Goal: Task Accomplishment & Management: Complete application form

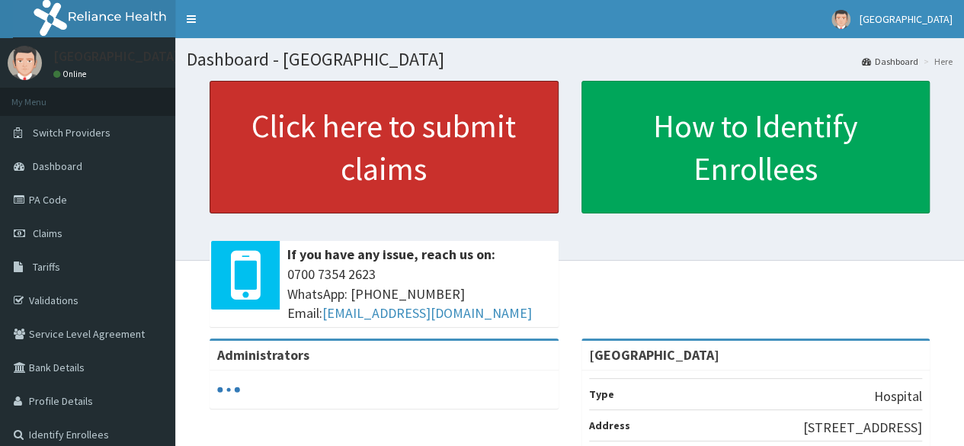
click at [478, 167] on link "Click here to submit claims" at bounding box center [384, 147] width 349 height 133
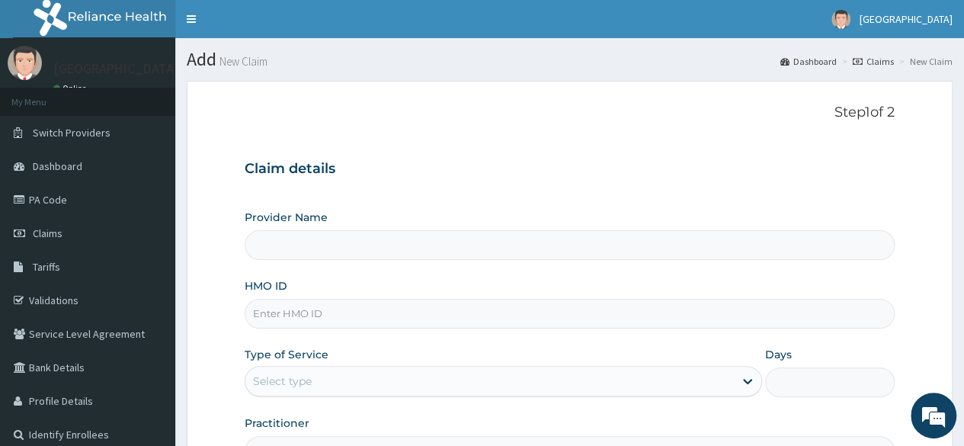
type input "[GEOGRAPHIC_DATA]"
click at [372, 316] on input "HMO ID" at bounding box center [570, 314] width 650 height 30
type input "Eis/10677/a"
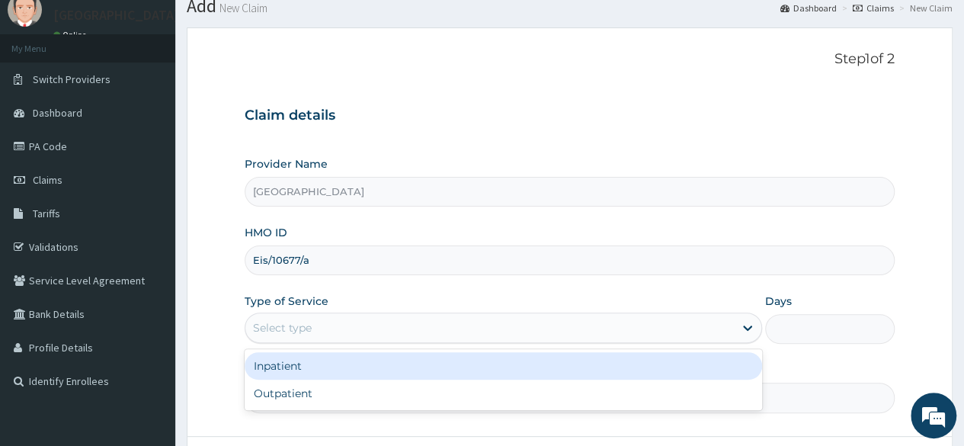
scroll to position [54, 0]
click at [380, 399] on div "Outpatient" at bounding box center [504, 392] width 518 height 27
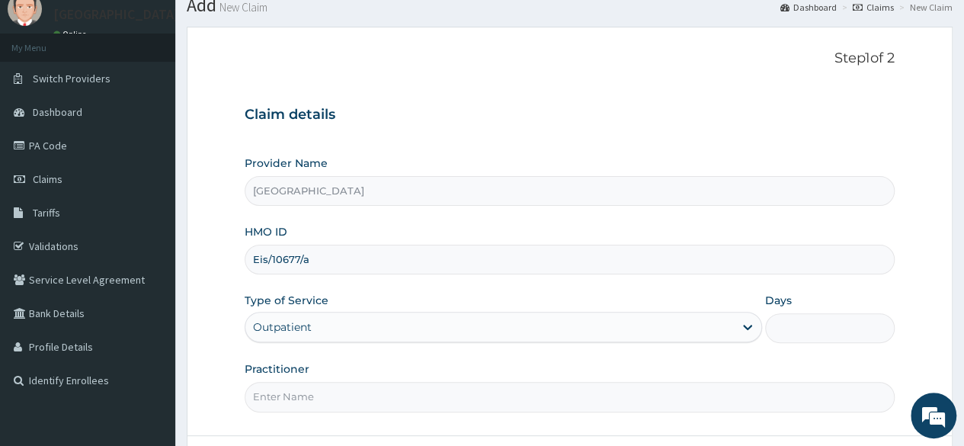
type input "1"
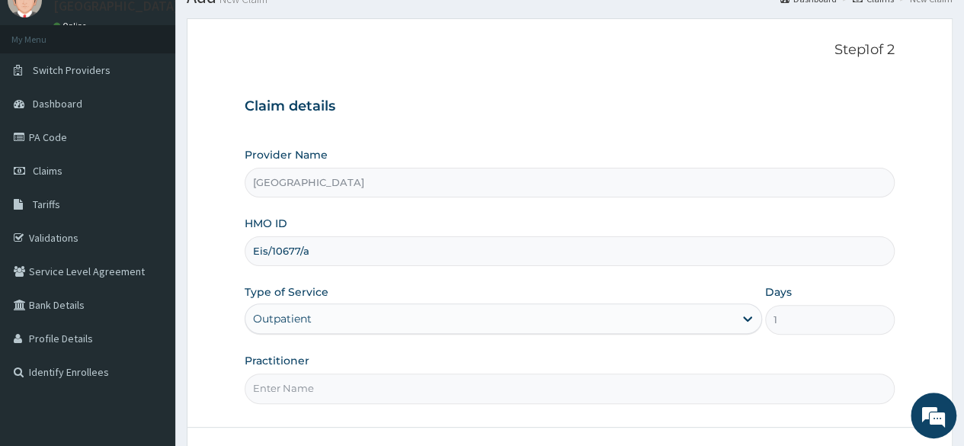
scroll to position [133, 0]
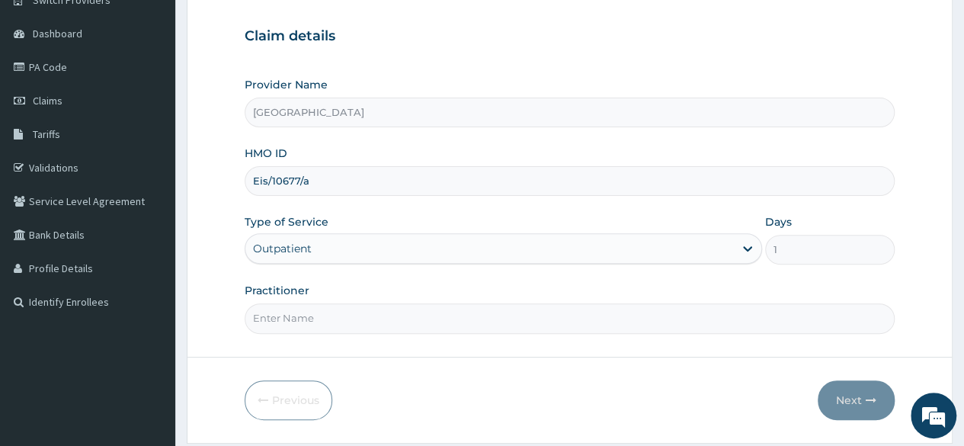
click at [451, 319] on input "Practitioner" at bounding box center [570, 318] width 650 height 30
type input "[PERSON_NAME]"
click at [845, 395] on button "Next" at bounding box center [856, 400] width 77 height 40
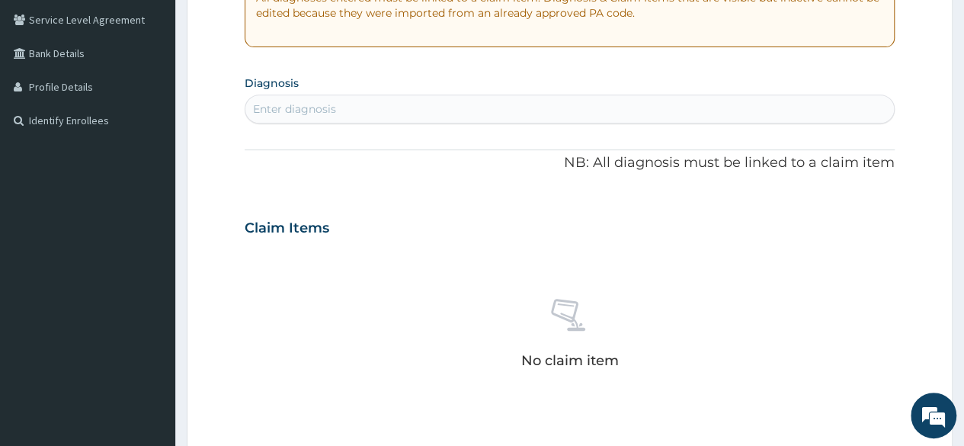
scroll to position [303, 0]
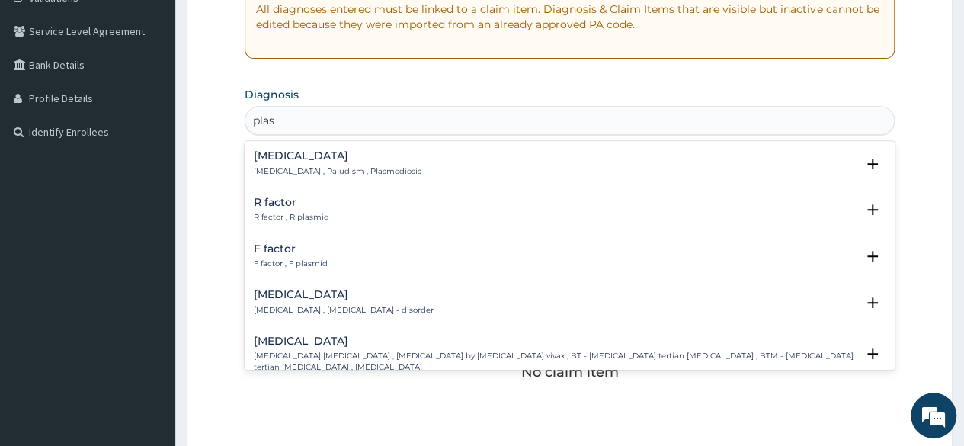
type input "plasm"
click at [393, 163] on div "[MEDICAL_DATA] [MEDICAL_DATA] , Paludism , Plasmodiosis" at bounding box center [570, 163] width 632 height 27
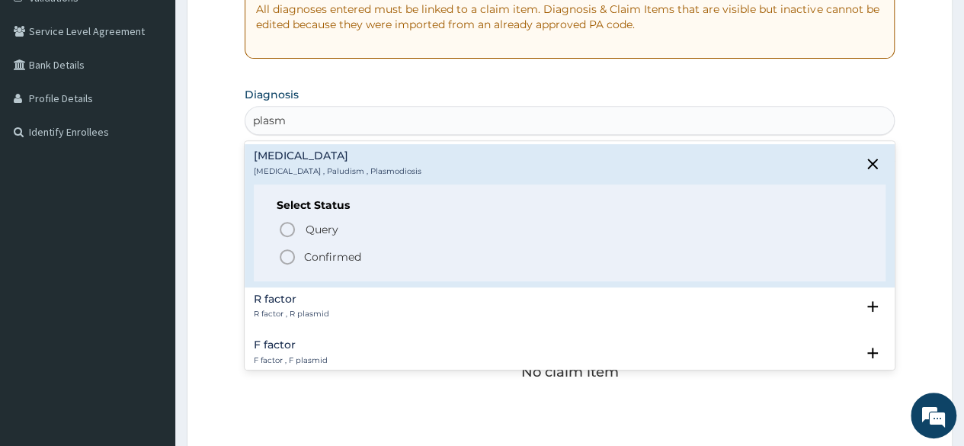
click at [356, 261] on p "Confirmed" at bounding box center [332, 256] width 57 height 15
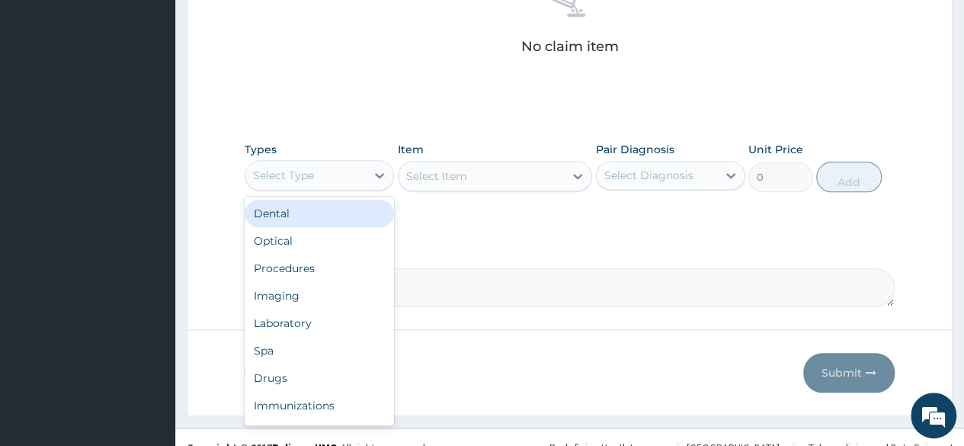
scroll to position [650, 0]
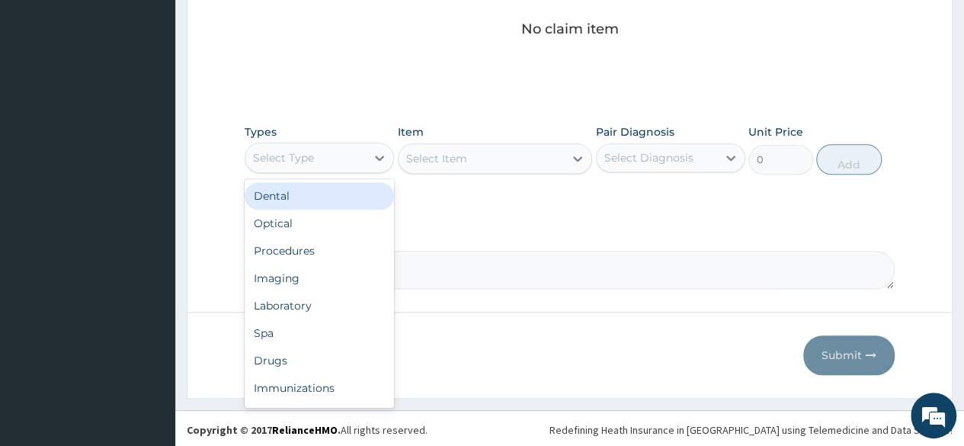
click at [332, 392] on div "Immunizations" at bounding box center [319, 387] width 149 height 27
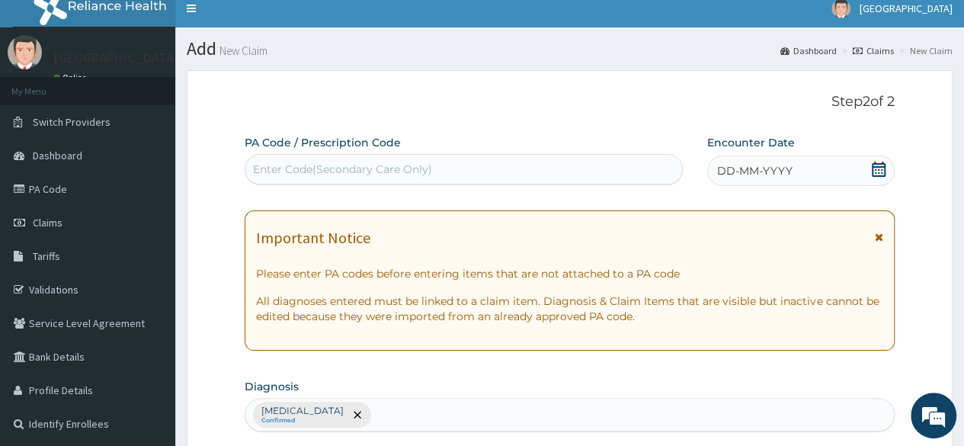
scroll to position [0, 0]
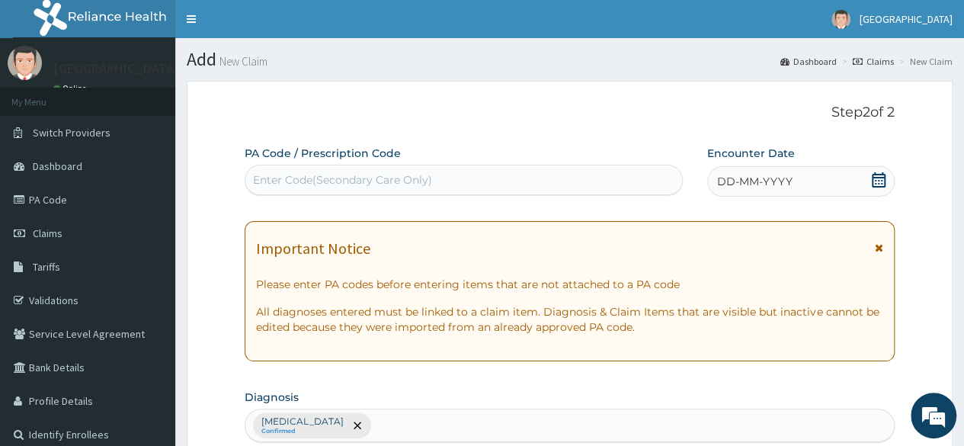
click at [200, 13] on link "Toggle navigation" at bounding box center [191, 19] width 32 height 38
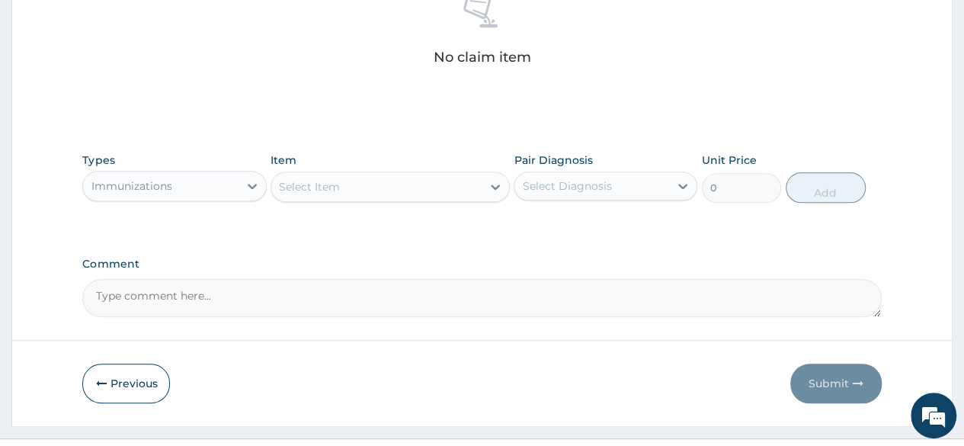
scroll to position [615, 0]
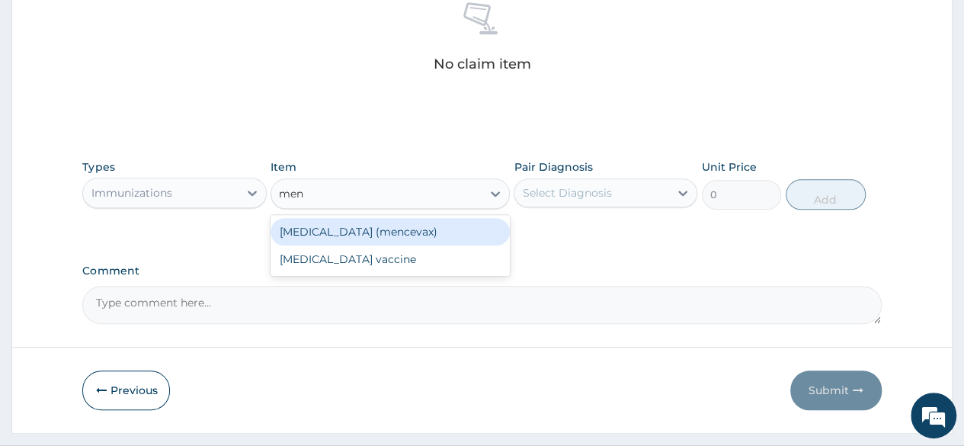
type input "meni"
click at [466, 265] on div "[MEDICAL_DATA] vaccine" at bounding box center [390, 258] width 239 height 27
type input "6500"
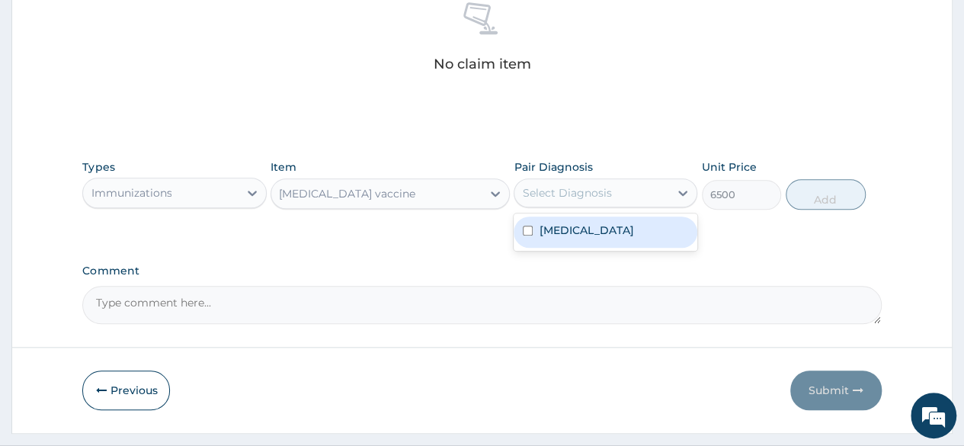
click at [607, 232] on div "[MEDICAL_DATA]" at bounding box center [606, 231] width 184 height 31
checkbox input "true"
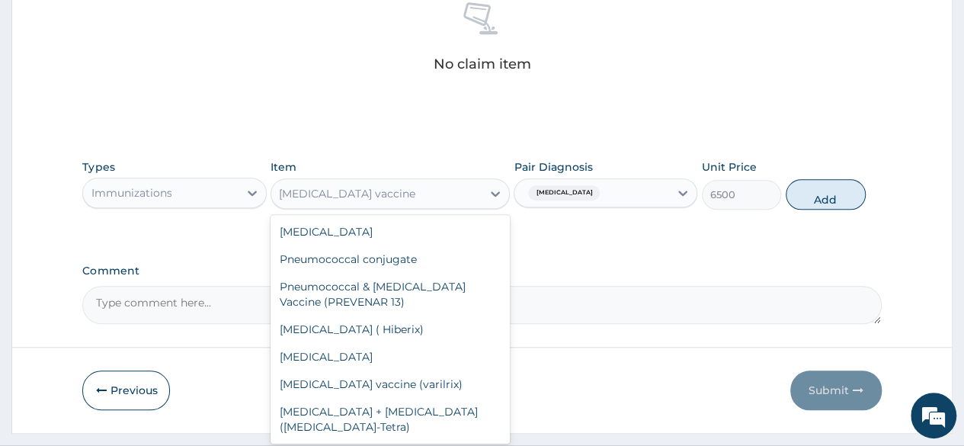
click at [492, 188] on icon at bounding box center [495, 193] width 15 height 15
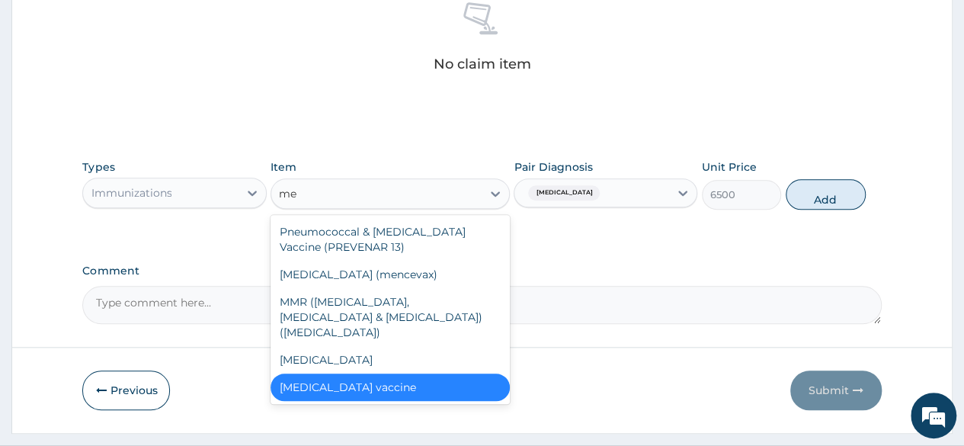
scroll to position [0, 0]
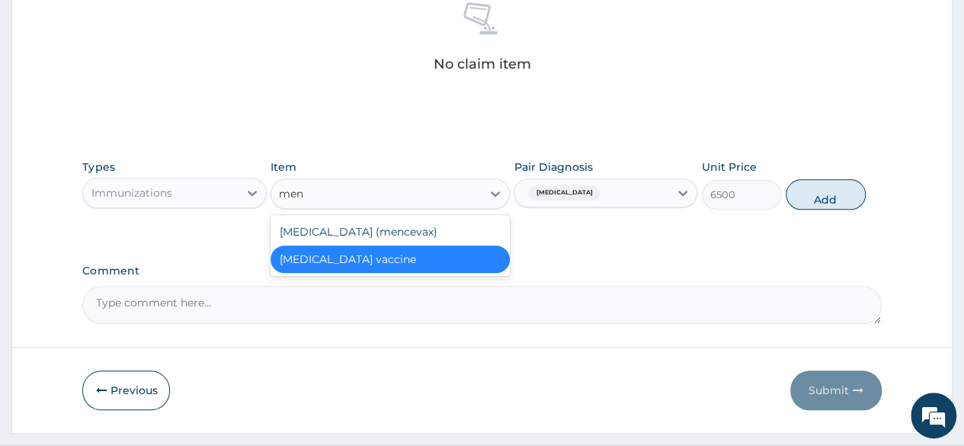
type input "meni"
click at [452, 234] on div "[MEDICAL_DATA] (mencevax)" at bounding box center [390, 231] width 239 height 27
type input "3200"
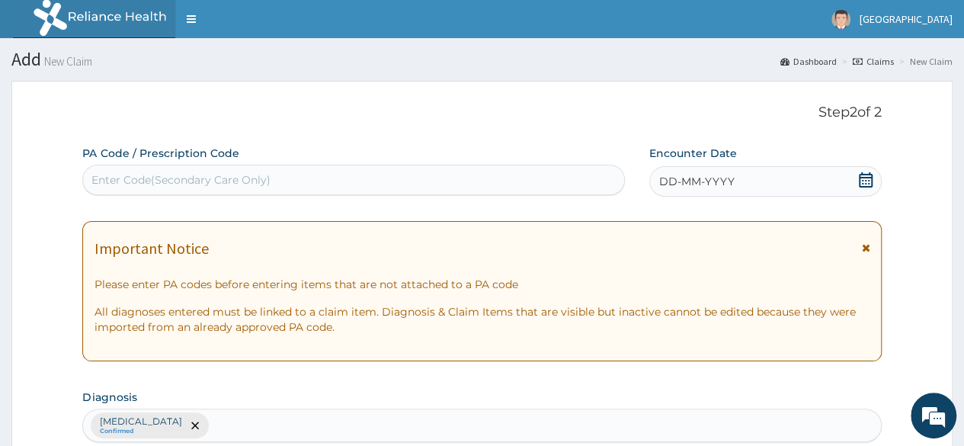
click at [191, 18] on link "Toggle navigation" at bounding box center [191, 19] width 32 height 38
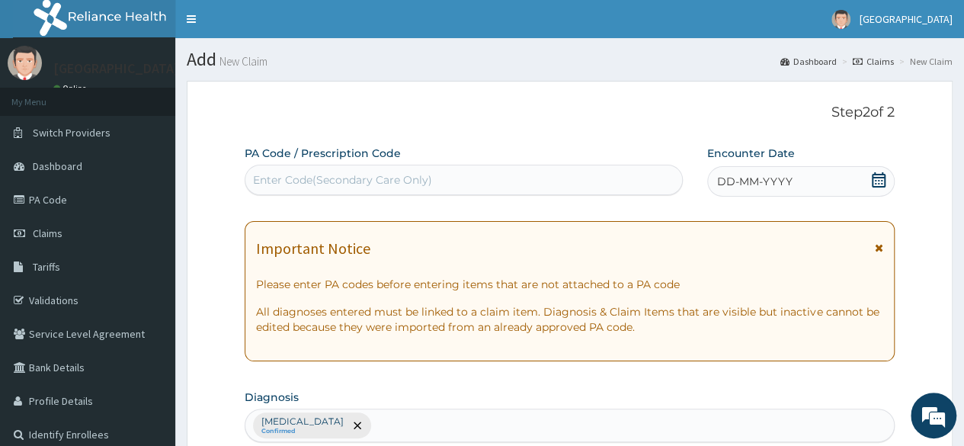
click at [138, 193] on link "PA Code" at bounding box center [87, 200] width 175 height 34
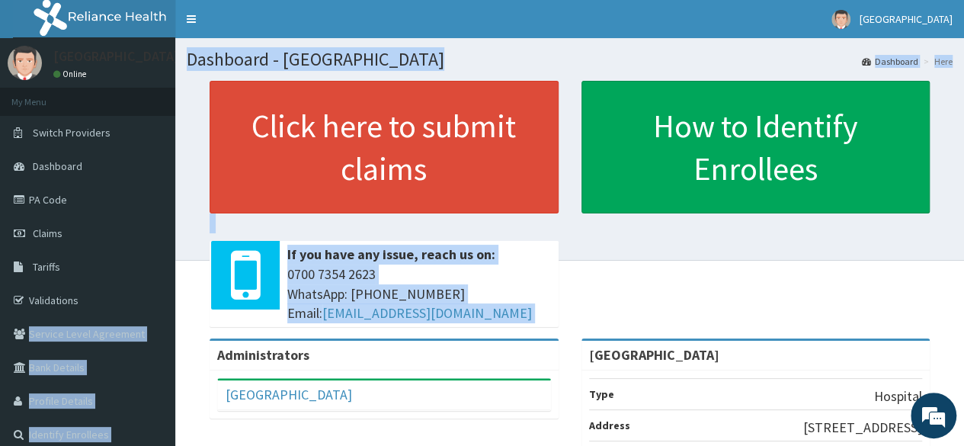
drag, startPoint x: 0, startPoint y: 0, endPoint x: 81, endPoint y: 300, distance: 310.3
click at [81, 300] on div "R EL Toggle navigation Blossom Hospital Blossom Hospital - marcblossommed@yahoo…" at bounding box center [482, 353] width 964 height 706
click at [64, 208] on link "PA Code" at bounding box center [87, 200] width 175 height 34
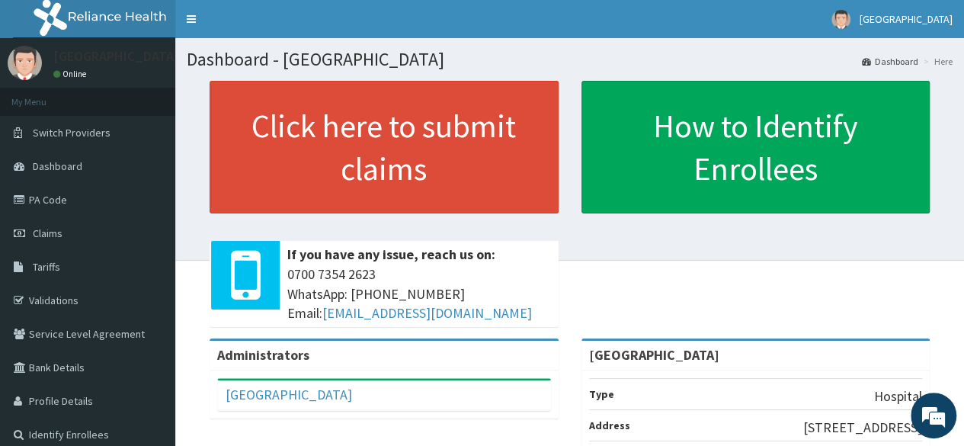
click at [43, 199] on link "PA Code" at bounding box center [87, 200] width 175 height 34
